Goal: Task Accomplishment & Management: Complete application form

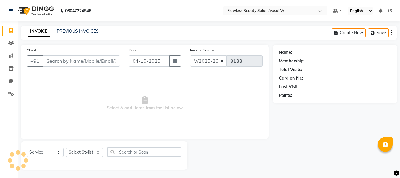
select select "8090"
select select "service"
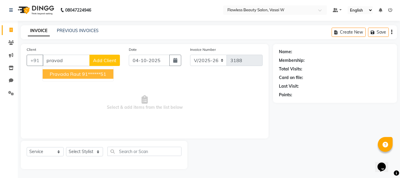
click at [91, 73] on ngb-highlight "91******51" at bounding box center [94, 74] width 24 height 6
type input "91******51"
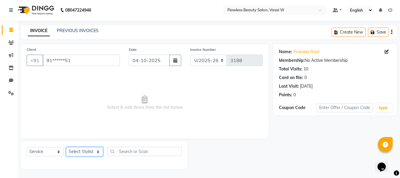
click at [98, 150] on select "Select Stylist [PERSON_NAME] [PERSON_NAME] [PERSON_NAME] maam Nisha Pari [PERSO…" at bounding box center [84, 151] width 37 height 9
select select "76405"
click at [66, 147] on select "Select Stylist [PERSON_NAME] [PERSON_NAME] [PERSON_NAME] maam Nisha Pari [PERSO…" at bounding box center [84, 151] width 37 height 9
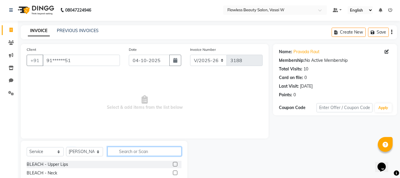
click at [134, 152] on input "text" at bounding box center [145, 150] width 74 height 9
type input "d ta"
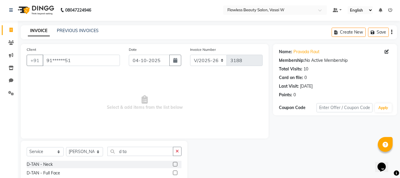
click at [173, 172] on label at bounding box center [175, 172] width 4 height 4
click at [173, 172] on input "checkbox" at bounding box center [175, 173] width 4 height 4
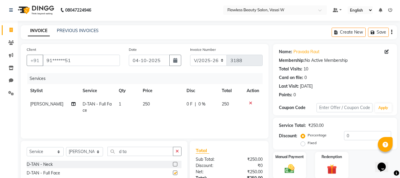
checkbox input "false"
click at [144, 151] on input "d ta" at bounding box center [141, 150] width 66 height 9
type input "d"
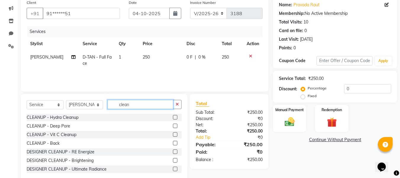
scroll to position [60, 0]
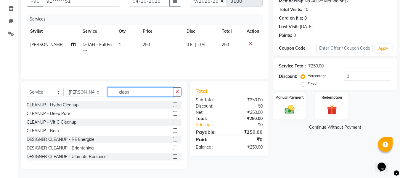
type input "clean"
click at [173, 156] on label at bounding box center [175, 156] width 4 height 4
click at [173, 156] on input "checkbox" at bounding box center [175, 156] width 4 height 4
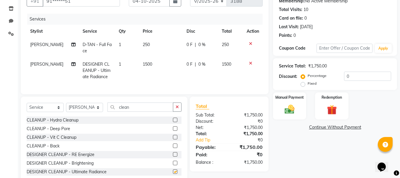
checkbox input "false"
click at [142, 108] on input "clean" at bounding box center [141, 106] width 66 height 9
type input "c"
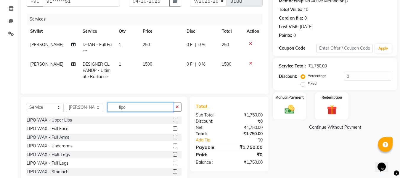
type input "lipo"
click at [173, 139] on label at bounding box center [175, 137] width 4 height 4
click at [173, 139] on input "checkbox" at bounding box center [175, 137] width 4 height 4
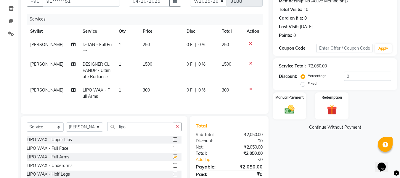
checkbox input "false"
click at [173, 167] on label at bounding box center [175, 165] width 4 height 4
click at [173, 167] on input "checkbox" at bounding box center [175, 165] width 4 height 4
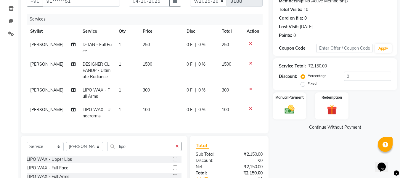
checkbox input "false"
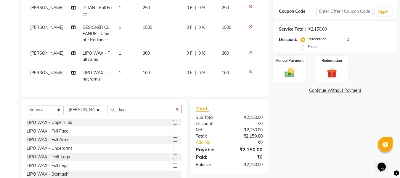
scroll to position [119, 0]
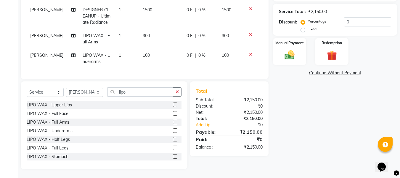
click at [173, 148] on label at bounding box center [175, 147] width 4 height 4
click at [173, 148] on input "checkbox" at bounding box center [175, 148] width 4 height 4
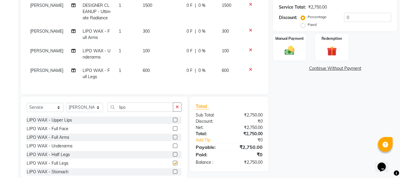
checkbox input "false"
drag, startPoint x: 170, startPoint y: 148, endPoint x: 144, endPoint y: 137, distance: 28.7
click at [144, 137] on div "LIPO WAX - Upper Lips LIPO WAX - Full Face LIPO WAX - Full Arms LIPO WAX - Unde…" at bounding box center [104, 145] width 155 height 59
click at [139, 111] on input "lipo" at bounding box center [141, 106] width 66 height 9
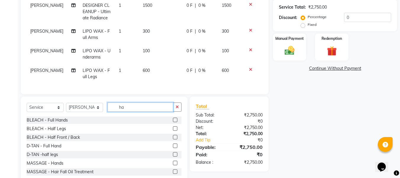
type input "h"
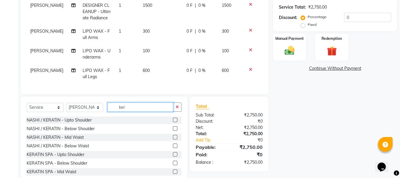
type input "ker"
click at [154, 140] on div "NASHI / KERATIN - Mid Waist" at bounding box center [104, 136] width 155 height 7
click at [173, 139] on label at bounding box center [175, 137] width 4 height 4
click at [173, 139] on input "checkbox" at bounding box center [175, 137] width 4 height 4
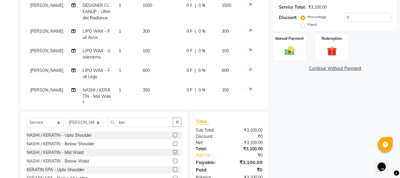
checkbox input "false"
drag, startPoint x: 174, startPoint y: 122, endPoint x: 147, endPoint y: 109, distance: 30.5
click at [147, 109] on div "Client +91 91******51 Date [DATE] Invoice Number V/2025 V/[PHONE_NUMBER] Servic…" at bounding box center [144, 62] width 257 height 273
click at [147, 89] on td "350" at bounding box center [161, 96] width 44 height 26
select select "76405"
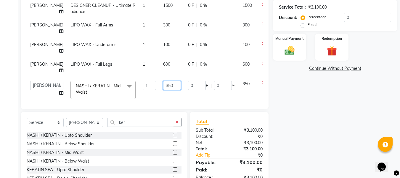
click at [163, 86] on input "350" at bounding box center [172, 85] width 18 height 9
type input "300"
click at [160, 97] on td "300" at bounding box center [172, 89] width 25 height 25
select select "76405"
click at [141, 124] on input "ker" at bounding box center [141, 121] width 66 height 9
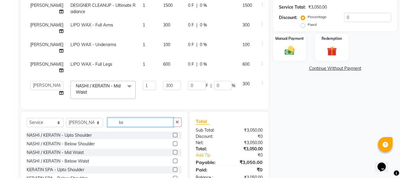
type input "k"
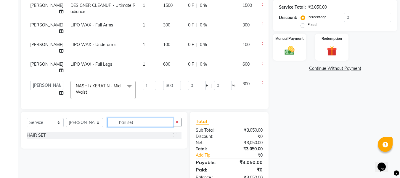
type input "hair set"
click at [176, 134] on label at bounding box center [175, 134] width 4 height 4
click at [176, 134] on input "checkbox" at bounding box center [175, 135] width 4 height 4
checkbox input "false"
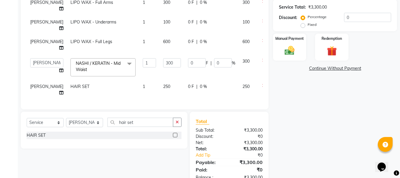
scroll to position [24, 0]
click at [160, 84] on td "250" at bounding box center [172, 89] width 25 height 20
select select "76405"
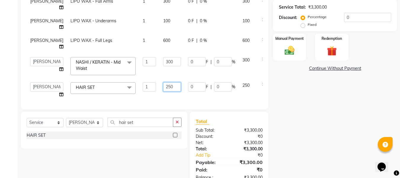
click at [163, 84] on input "250" at bounding box center [172, 86] width 18 height 9
type input "2"
type input "350"
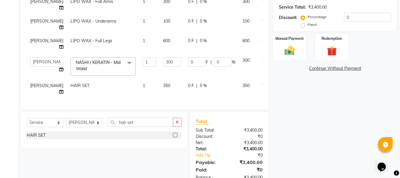
click at [160, 95] on td "350" at bounding box center [172, 89] width 25 height 20
select select "76405"
click at [160, 95] on td "350" at bounding box center [172, 90] width 25 height 23
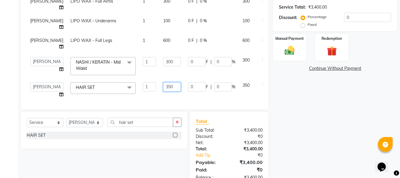
drag, startPoint x: 160, startPoint y: 95, endPoint x: 160, endPoint y: 91, distance: 4.5
click at [160, 91] on td "350" at bounding box center [172, 90] width 25 height 23
click at [163, 91] on input "350" at bounding box center [172, 86] width 18 height 9
drag, startPoint x: 160, startPoint y: 91, endPoint x: 163, endPoint y: 97, distance: 7.6
click at [163, 97] on td "350" at bounding box center [172, 90] width 25 height 23
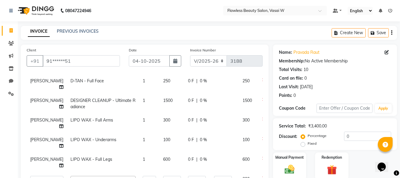
scroll to position [136, 0]
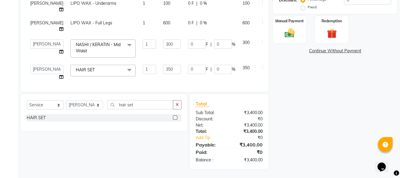
click at [262, 22] on icon at bounding box center [263, 22] width 3 height 4
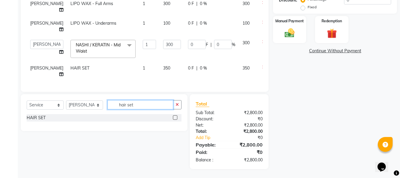
click at [151, 105] on input "hair set" at bounding box center [141, 104] width 66 height 9
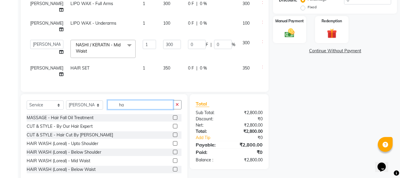
type input "h"
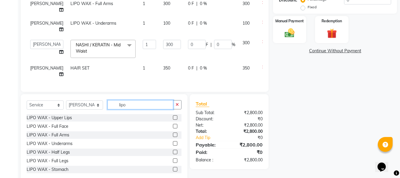
type input "lipo"
click at [182, 165] on div "Select Service Product Membership Package Voucher Prepaid Gift Card Select Styl…" at bounding box center [104, 137] width 167 height 87
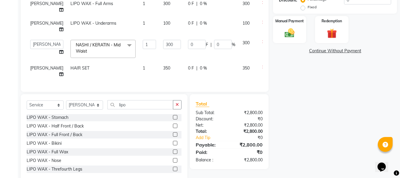
scroll to position [61, 0]
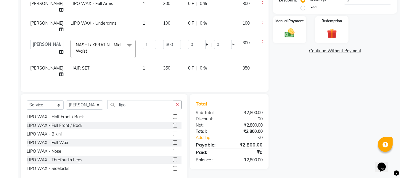
click at [173, 159] on label at bounding box center [175, 159] width 4 height 4
click at [173, 159] on input "checkbox" at bounding box center [175, 160] width 4 height 4
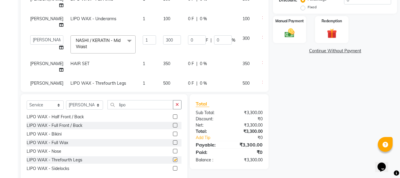
scroll to position [24, 0]
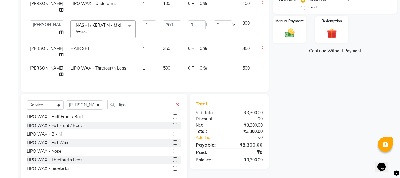
checkbox input "false"
click at [157, 104] on input "lipo" at bounding box center [141, 104] width 66 height 9
type input "l"
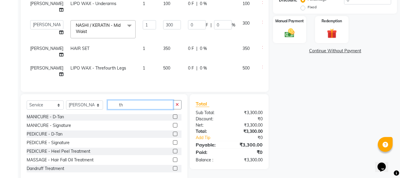
scroll to position [35, 0]
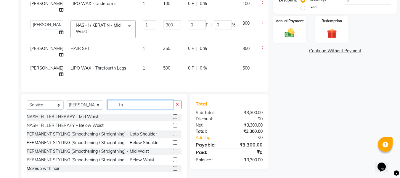
type input "t"
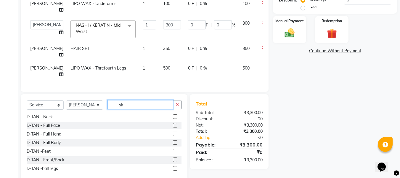
scroll to position [1, 0]
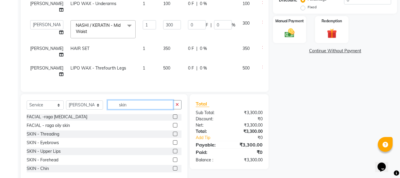
type input "skin"
click at [173, 151] on label at bounding box center [175, 150] width 4 height 4
click at [173, 151] on input "checkbox" at bounding box center [175, 151] width 4 height 4
checkbox input "false"
click at [173, 168] on label at bounding box center [175, 168] width 4 height 4
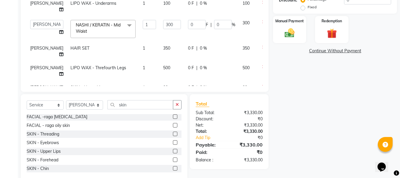
click at [173, 168] on input "checkbox" at bounding box center [175, 168] width 4 height 4
checkbox input "false"
click at [173, 159] on label at bounding box center [175, 159] width 4 height 4
click at [173, 159] on input "checkbox" at bounding box center [175, 160] width 4 height 4
checkbox input "false"
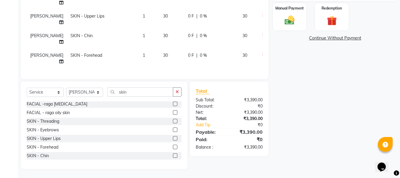
scroll to position [0, 0]
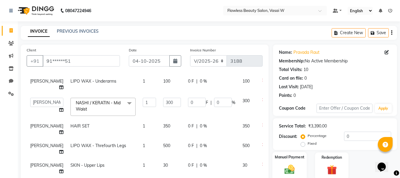
click at [293, 170] on img at bounding box center [290, 169] width 17 height 12
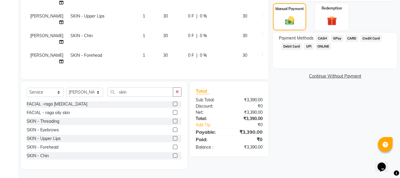
drag, startPoint x: 356, startPoint y: 111, endPoint x: 339, endPoint y: 49, distance: 63.5
click at [339, 49] on div "Name: Pravada Raut Membership: No Active Membership Total Visits: 10 Card on fi…" at bounding box center [337, 32] width 129 height 273
click at [337, 37] on span "GPay" at bounding box center [337, 38] width 12 height 7
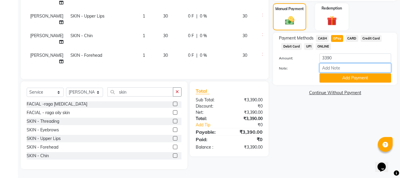
click at [344, 68] on input "Note:" at bounding box center [356, 67] width 72 height 9
type input "Gpay"
click at [366, 77] on button "Add Payment" at bounding box center [356, 77] width 72 height 9
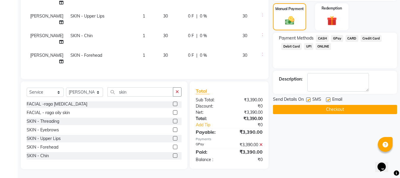
click at [328, 99] on label at bounding box center [328, 99] width 4 height 4
click at [328, 99] on input "checkbox" at bounding box center [328, 100] width 4 height 4
checkbox input "false"
click at [309, 100] on label at bounding box center [308, 99] width 4 height 4
click at [309, 100] on input "checkbox" at bounding box center [308, 100] width 4 height 4
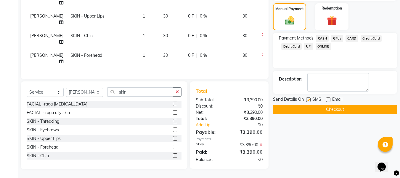
checkbox input "false"
click at [334, 109] on button "Checkout" at bounding box center [335, 109] width 124 height 9
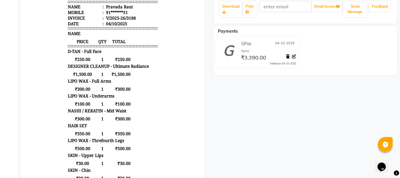
scroll to position [121, 0]
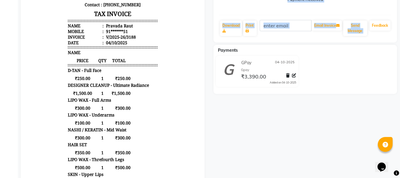
drag, startPoint x: 390, startPoint y: 24, endPoint x: 404, endPoint y: 4, distance: 24.5
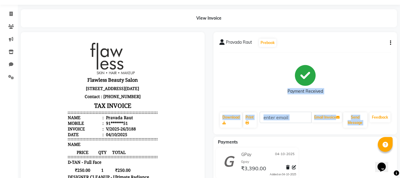
scroll to position [13, 0]
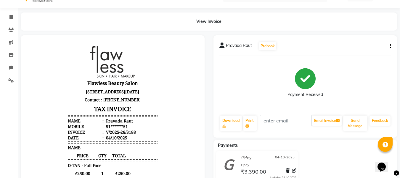
click at [378, 47] on div "Pravada Raut Prebook" at bounding box center [306, 45] width 172 height 9
click at [10, 18] on icon at bounding box center [10, 17] width 3 height 4
select select "8090"
select select "service"
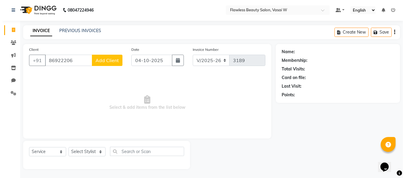
scroll to position [1, 0]
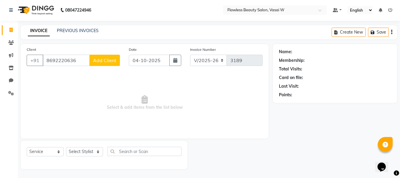
type input "8692220636"
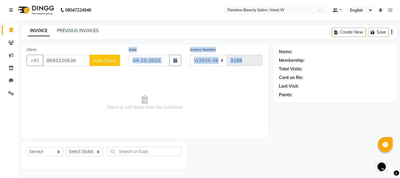
drag, startPoint x: 119, startPoint y: 78, endPoint x: 111, endPoint y: 63, distance: 16.3
click at [111, 63] on div "Client [PHONE_NUMBER] Add Client Date [DATE] Invoice Number V/2025 V/[PHONE_NUM…" at bounding box center [145, 91] width 248 height 94
click at [108, 61] on span "Add Client" at bounding box center [104, 60] width 23 height 6
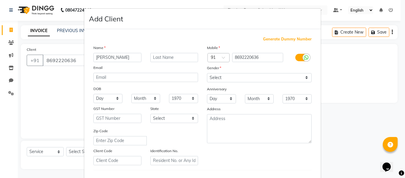
type input "[PERSON_NAME]"
click at [305, 77] on select "Select [DEMOGRAPHIC_DATA] [DEMOGRAPHIC_DATA] Other Prefer Not To Say" at bounding box center [259, 77] width 105 height 9
select select "[DEMOGRAPHIC_DATA]"
click at [207, 73] on select "Select [DEMOGRAPHIC_DATA] [DEMOGRAPHIC_DATA] Other Prefer Not To Say" at bounding box center [259, 77] width 105 height 9
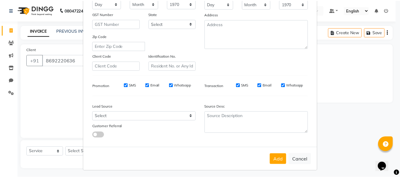
scroll to position [96, 0]
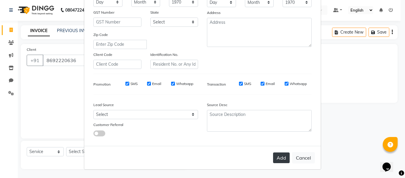
drag, startPoint x: 310, startPoint y: 155, endPoint x: 278, endPoint y: 155, distance: 31.7
click at [278, 155] on div "Add Cancel" at bounding box center [202, 157] width 236 height 23
click at [278, 155] on button "Add" at bounding box center [281, 157] width 17 height 11
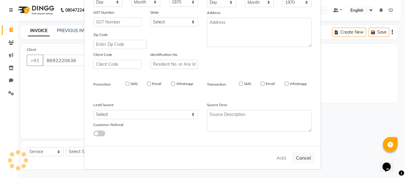
type input "86******36"
select select
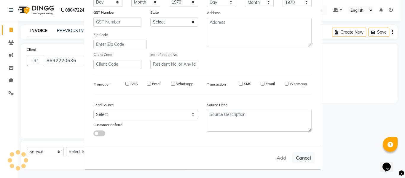
select select
checkbox input "false"
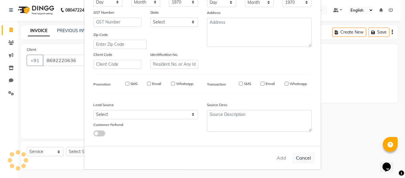
checkbox input "false"
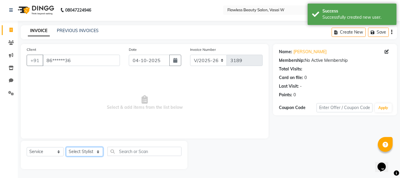
click at [97, 150] on select "Select Stylist [PERSON_NAME] [PERSON_NAME] [PERSON_NAME] maam Nisha Pari [PERSO…" at bounding box center [84, 151] width 37 height 9
click at [97, 151] on select "Select Stylist [PERSON_NAME] [PERSON_NAME] [PERSON_NAME] maam Nisha Pari [PERSO…" at bounding box center [84, 151] width 37 height 9
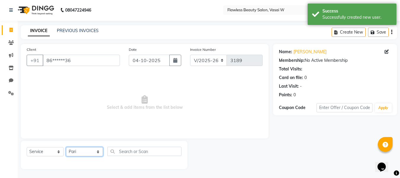
click at [66, 147] on select "Select Stylist [PERSON_NAME] [PERSON_NAME] [PERSON_NAME] maam Nisha Pari [PERSO…" at bounding box center [84, 151] width 37 height 9
click at [95, 119] on span "Select & add items from the list below" at bounding box center [145, 102] width 236 height 59
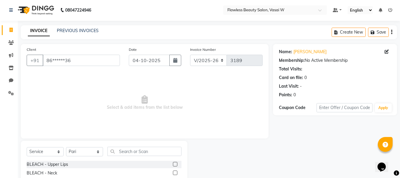
click at [95, 122] on span "Select & add items from the list below" at bounding box center [145, 102] width 236 height 59
click at [99, 151] on select "Select Stylist [PERSON_NAME] [PERSON_NAME] [PERSON_NAME] maam Nisha Pari [PERSO…" at bounding box center [84, 151] width 37 height 9
select select "76407"
click at [66, 147] on select "Select Stylist [PERSON_NAME] [PERSON_NAME] [PERSON_NAME] maam Nisha Pari [PERSO…" at bounding box center [84, 151] width 37 height 9
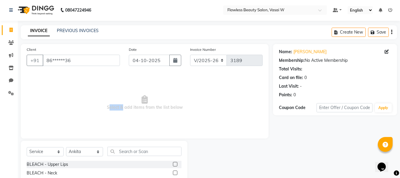
click at [100, 129] on span "Select & add items from the list below" at bounding box center [145, 102] width 236 height 59
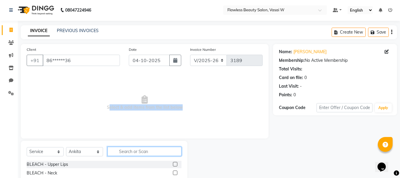
click at [124, 148] on input "text" at bounding box center [145, 150] width 74 height 9
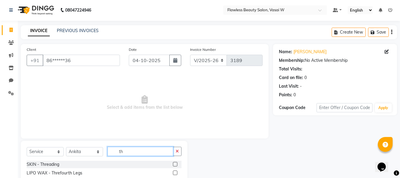
type input "th"
click at [173, 164] on label at bounding box center [175, 164] width 4 height 4
click at [173, 164] on input "checkbox" at bounding box center [175, 164] width 4 height 4
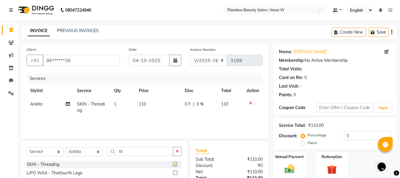
checkbox input "false"
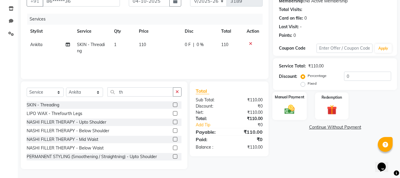
drag, startPoint x: 320, startPoint y: 154, endPoint x: 292, endPoint y: 118, distance: 46.2
click at [292, 118] on div "Name: [PERSON_NAME] Membership: No Active Membership Total Visits: Card on file…" at bounding box center [337, 77] width 129 height 184
click at [296, 147] on div "Name: [PERSON_NAME] Membership: No Active Membership Total Visits: Card on file…" at bounding box center [337, 77] width 129 height 184
click at [291, 106] on img at bounding box center [290, 109] width 17 height 12
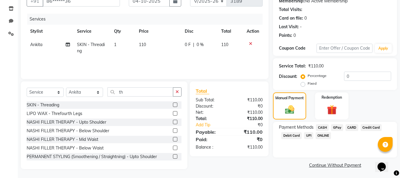
click at [321, 127] on span "CASH" at bounding box center [322, 127] width 13 height 7
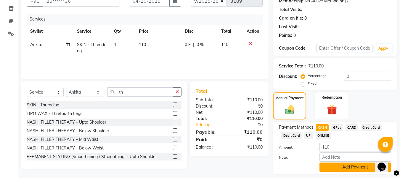
click at [331, 166] on button "Add Payment" at bounding box center [356, 166] width 72 height 9
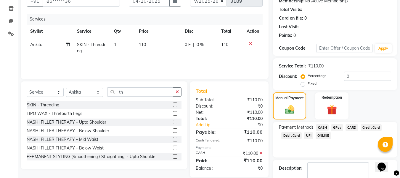
scroll to position [94, 0]
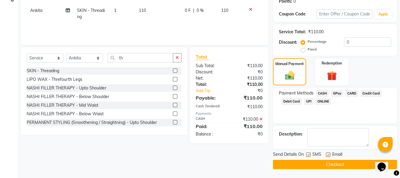
click at [329, 153] on label at bounding box center [328, 154] width 4 height 4
click at [329, 153] on input "checkbox" at bounding box center [328, 155] width 4 height 4
checkbox input "false"
click at [309, 154] on label at bounding box center [308, 154] width 4 height 4
click at [309, 154] on input "checkbox" at bounding box center [308, 155] width 4 height 4
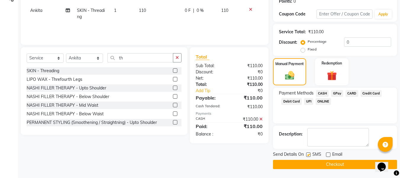
checkbox input "false"
click at [330, 165] on button "Checkout" at bounding box center [335, 163] width 124 height 9
click at [335, 161] on button "Checkout" at bounding box center [335, 163] width 124 height 9
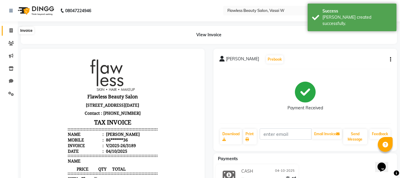
click at [10, 29] on icon at bounding box center [10, 30] width 3 height 4
select select "8090"
select select "service"
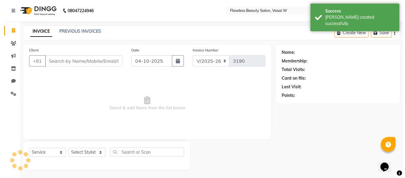
scroll to position [1, 0]
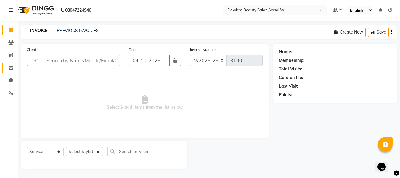
click at [13, 72] on link "Inventory" at bounding box center [9, 68] width 14 height 10
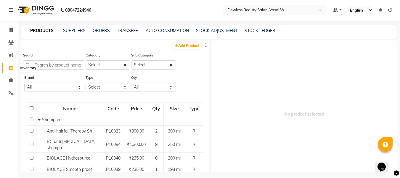
click at [12, 66] on icon at bounding box center [11, 67] width 5 height 4
click at [12, 42] on icon at bounding box center [11, 42] width 6 height 4
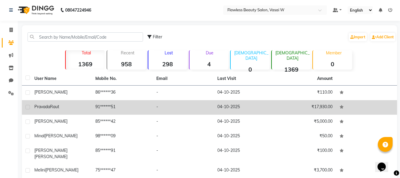
click at [47, 107] on span "Pravada" at bounding box center [42, 106] width 16 height 5
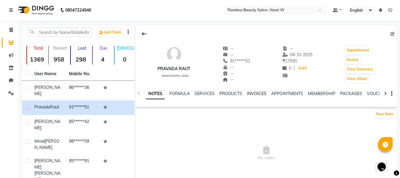
click at [253, 93] on link "INVOICES" at bounding box center [257, 93] width 20 height 5
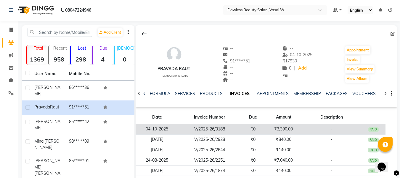
click at [239, 127] on td "V/2025-26/3188" at bounding box center [210, 129] width 62 height 10
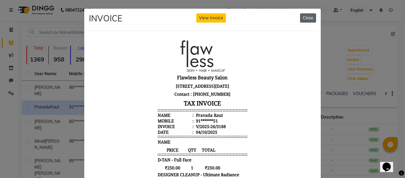
click at [310, 16] on button "Close" at bounding box center [308, 17] width 16 height 9
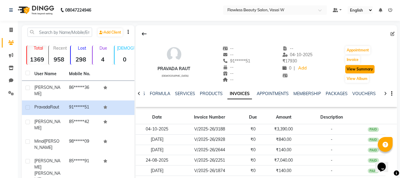
click at [364, 69] on button "View Summary" at bounding box center [360, 69] width 29 height 8
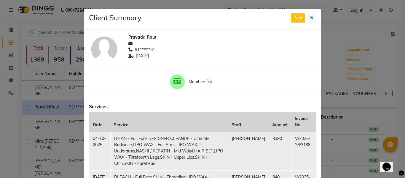
click at [399, 99] on ngb-modal-window "Client Summary Print Pravada Raut 91******51 [DATE] Membership Services Date Se…" at bounding box center [202, 89] width 405 height 178
click at [311, 15] on button at bounding box center [311, 17] width 9 height 9
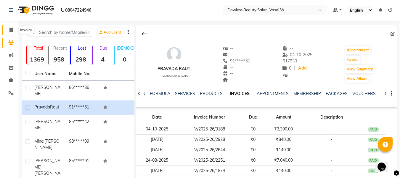
click at [9, 29] on icon at bounding box center [10, 30] width 3 height 4
select select "8090"
select select "service"
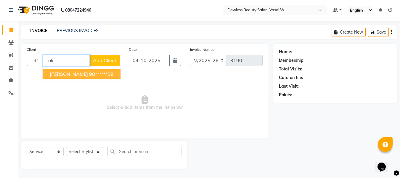
click at [111, 72] on ngb-highlight "98******09" at bounding box center [101, 74] width 24 height 6
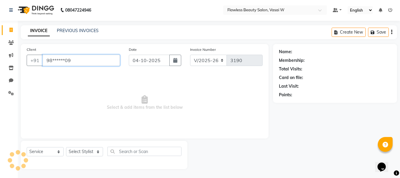
type input "98******09"
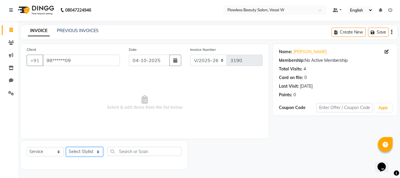
click at [98, 149] on select "Select Stylist [PERSON_NAME] [PERSON_NAME] [PERSON_NAME] maam Nisha Pari [PERSO…" at bounding box center [84, 151] width 37 height 9
select select "76406"
click at [66, 147] on select "Select Stylist [PERSON_NAME] [PERSON_NAME] [PERSON_NAME] maam Nisha Pari [PERSO…" at bounding box center [84, 151] width 37 height 9
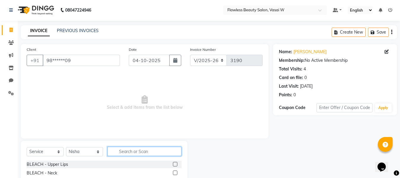
click at [143, 148] on input "text" at bounding box center [145, 150] width 74 height 9
type input "hair wash"
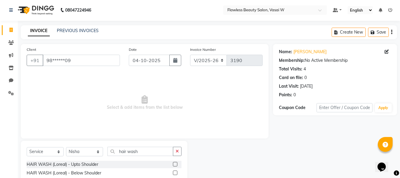
click at [174, 172] on label at bounding box center [175, 172] width 4 height 4
click at [174, 172] on input "checkbox" at bounding box center [175, 173] width 4 height 4
click at [174, 172] on label at bounding box center [175, 172] width 4 height 4
click at [174, 172] on input "checkbox" at bounding box center [175, 173] width 4 height 4
checkbox input "false"
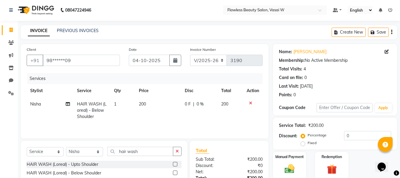
click at [145, 103] on span "200" at bounding box center [142, 103] width 7 height 5
select select "76406"
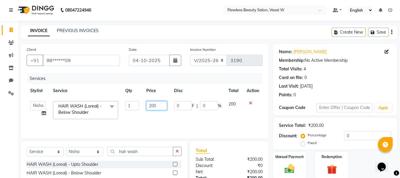
click at [158, 103] on input "200" at bounding box center [156, 105] width 20 height 9
type input "2"
type input "150"
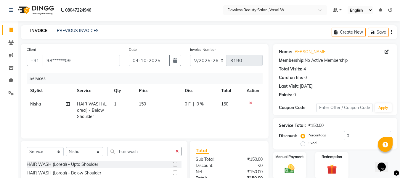
click at [170, 119] on tr "Nisha HAIR WASH (Loreal) - Below Shoulder 1 150 0 F | 0 % 150" at bounding box center [145, 110] width 236 height 26
click at [140, 152] on input "hair wash" at bounding box center [141, 150] width 66 height 9
type input "h"
click at [155, 103] on td "150" at bounding box center [158, 110] width 46 height 26
select select "76406"
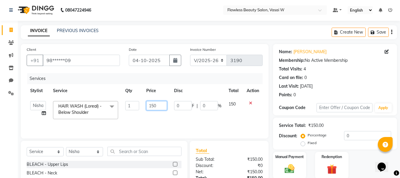
click at [166, 109] on input "150" at bounding box center [156, 105] width 20 height 9
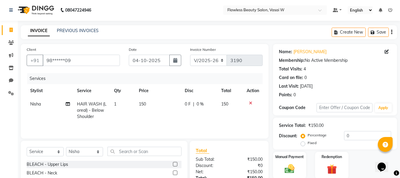
click at [250, 101] on icon at bounding box center [250, 103] width 3 height 4
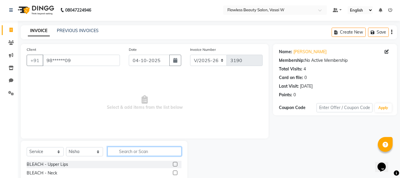
click at [160, 150] on input "text" at bounding box center [145, 150] width 74 height 9
type input "nashi"
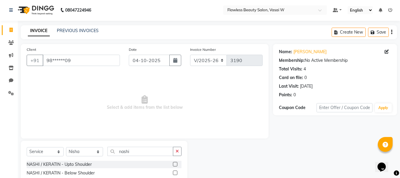
click at [173, 165] on label at bounding box center [175, 164] width 4 height 4
click at [173, 165] on input "checkbox" at bounding box center [175, 164] width 4 height 4
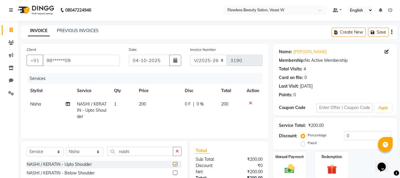
checkbox input "false"
click at [146, 149] on input "nashi" at bounding box center [141, 150] width 66 height 9
type input "n"
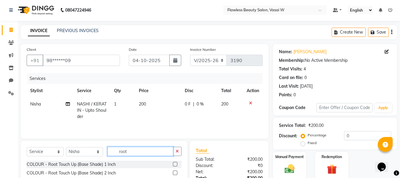
type input "root"
click at [175, 172] on label at bounding box center [175, 172] width 4 height 4
click at [175, 172] on input "checkbox" at bounding box center [175, 173] width 4 height 4
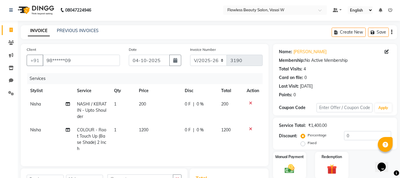
checkbox input "false"
click at [158, 128] on td "1200" at bounding box center [158, 139] width 46 height 32
select select "76406"
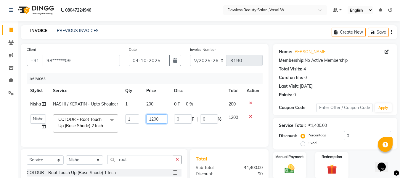
drag, startPoint x: 158, startPoint y: 128, endPoint x: 160, endPoint y: 119, distance: 9.0
click at [160, 119] on td "1200" at bounding box center [157, 123] width 28 height 25
click at [160, 119] on input "1200" at bounding box center [156, 118] width 20 height 9
type input "1500"
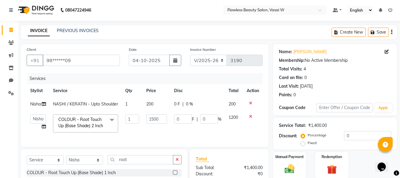
click at [165, 132] on td "1500" at bounding box center [157, 123] width 28 height 25
select select "76406"
click at [157, 162] on input "root" at bounding box center [141, 159] width 66 height 9
type input "r"
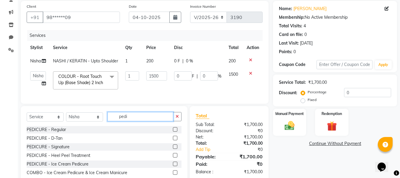
scroll to position [65, 0]
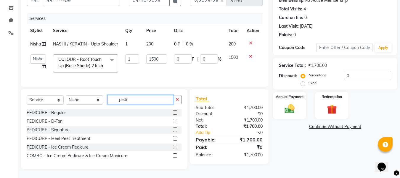
type input "pedi"
click at [175, 129] on label at bounding box center [175, 129] width 4 height 4
click at [175, 129] on input "checkbox" at bounding box center [175, 130] width 4 height 4
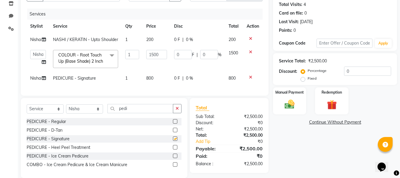
checkbox input "false"
click at [145, 112] on input "pedi" at bounding box center [141, 108] width 66 height 9
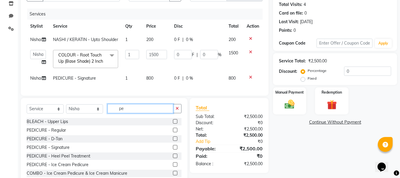
type input "p"
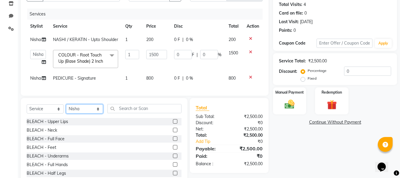
click at [98, 112] on select "Select Stylist [PERSON_NAME] [PERSON_NAME] [PERSON_NAME] maam Nisha Pari [PERSO…" at bounding box center [84, 108] width 37 height 9
select select "76403"
click at [66, 108] on select "Select Stylist [PERSON_NAME] [PERSON_NAME] [PERSON_NAME] maam Nisha Pari [PERSO…" at bounding box center [84, 108] width 37 height 9
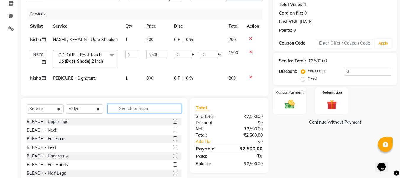
click at [141, 112] on input "text" at bounding box center [145, 108] width 74 height 9
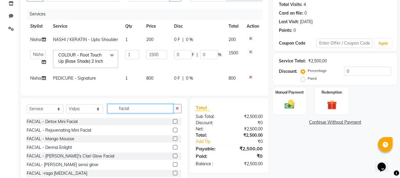
type input "facial"
click at [173, 149] on label at bounding box center [175, 147] width 4 height 4
click at [173, 149] on input "checkbox" at bounding box center [175, 147] width 4 height 4
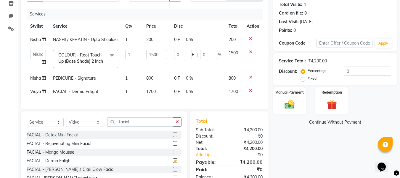
checkbox input "false"
click at [151, 126] on input "facial" at bounding box center [141, 121] width 66 height 9
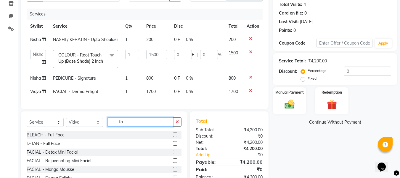
type input "f"
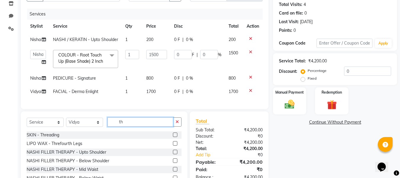
type input "t"
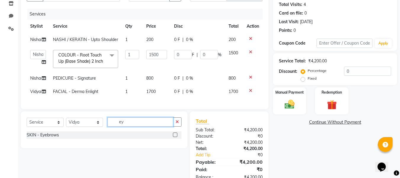
type input "ey"
click at [175, 137] on label at bounding box center [175, 134] width 4 height 4
click at [175, 137] on input "checkbox" at bounding box center [175, 135] width 4 height 4
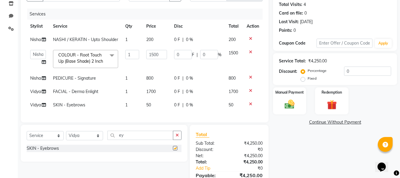
checkbox input "false"
click at [288, 105] on img at bounding box center [290, 104] width 17 height 12
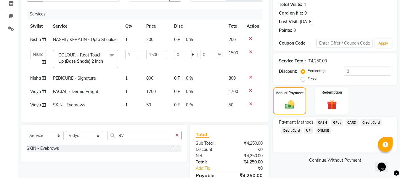
click at [339, 120] on span "GPay" at bounding box center [337, 122] width 12 height 7
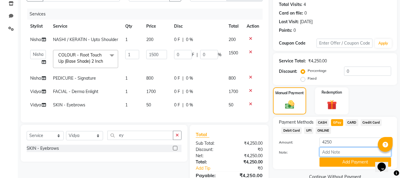
click at [345, 152] on input "Note:" at bounding box center [356, 151] width 72 height 9
type input "Gpay"
click at [362, 163] on button "Add Payment" at bounding box center [356, 161] width 72 height 9
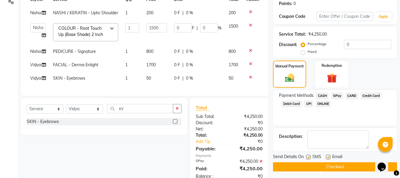
scroll to position [112, 0]
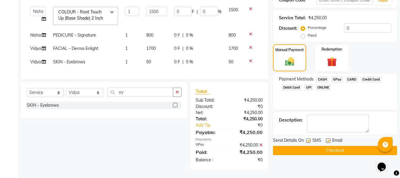
click at [330, 138] on label at bounding box center [328, 140] width 4 height 4
click at [330, 139] on input "checkbox" at bounding box center [328, 141] width 4 height 4
checkbox input "false"
click at [309, 138] on label at bounding box center [308, 140] width 4 height 4
click at [309, 139] on input "checkbox" at bounding box center [308, 141] width 4 height 4
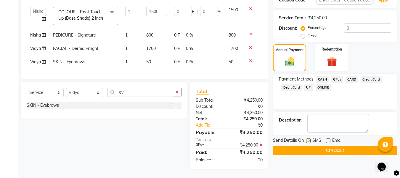
checkbox input "false"
click at [332, 146] on button "Checkout" at bounding box center [335, 150] width 124 height 9
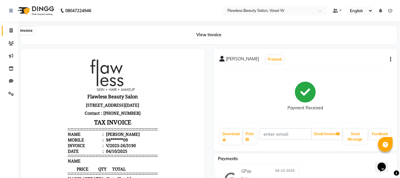
click at [9, 28] on icon at bounding box center [10, 30] width 3 height 4
select select "service"
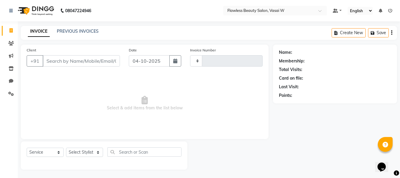
type input "3191"
select select "8090"
